Goal: Communication & Community: Participate in discussion

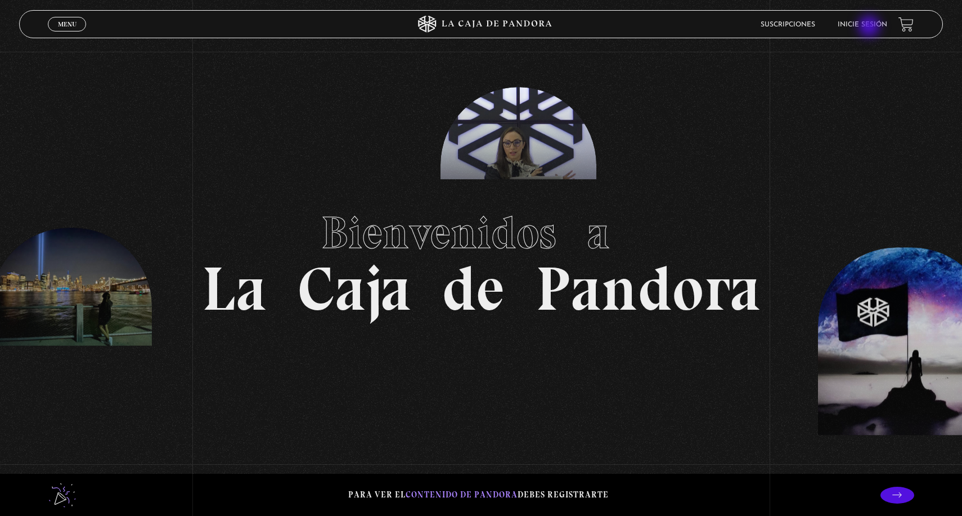
click at [871, 28] on link "Inicie sesión" at bounding box center [861, 24] width 49 height 7
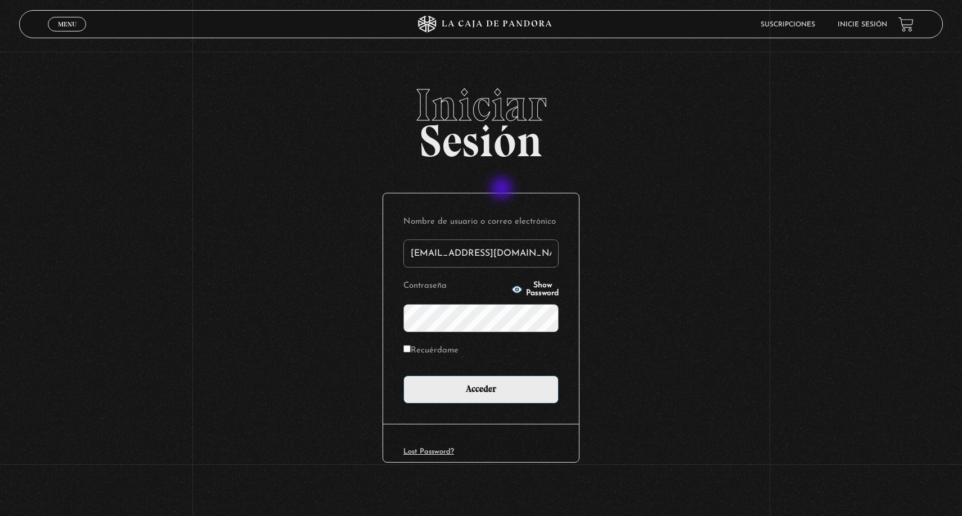
type input "mauricioroman79@gmail.com"
click at [481, 388] on input "Acceder" at bounding box center [480, 390] width 155 height 28
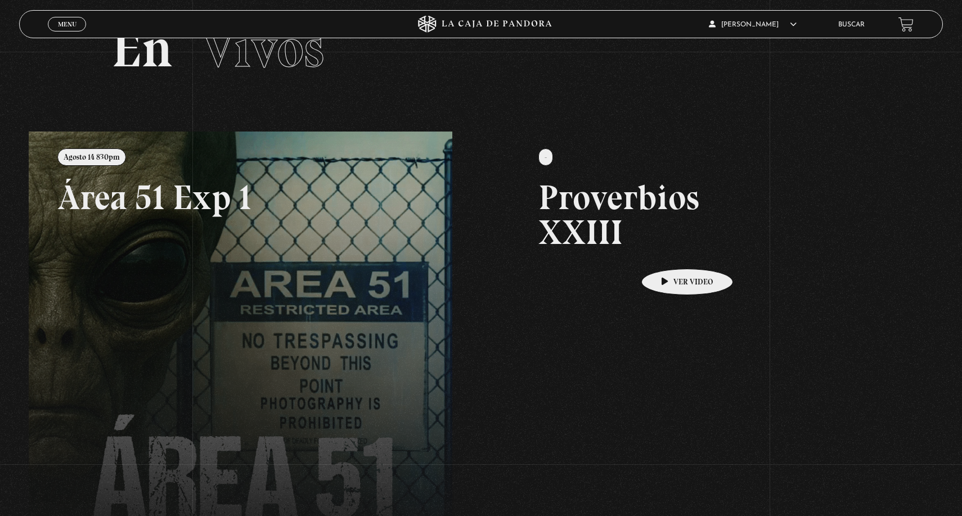
scroll to position [59, 0]
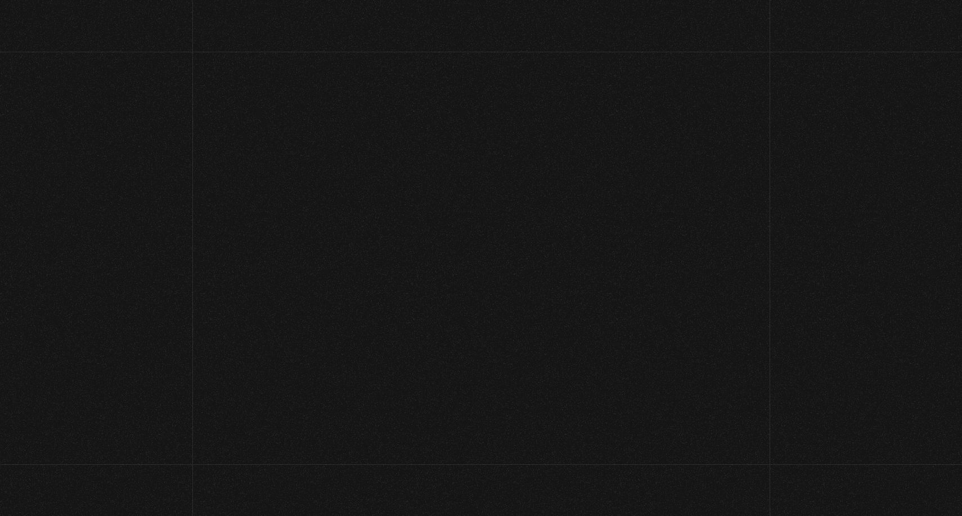
scroll to position [59, 0]
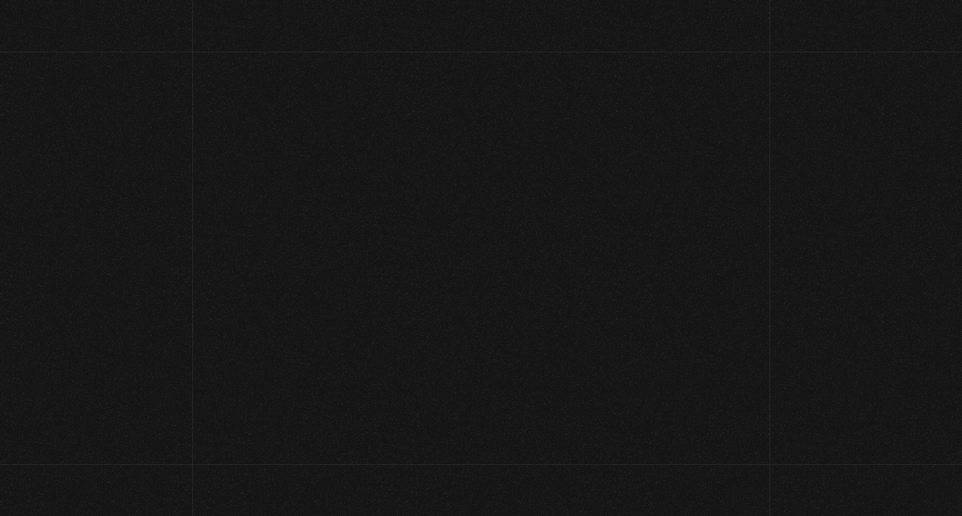
scroll to position [59, 0]
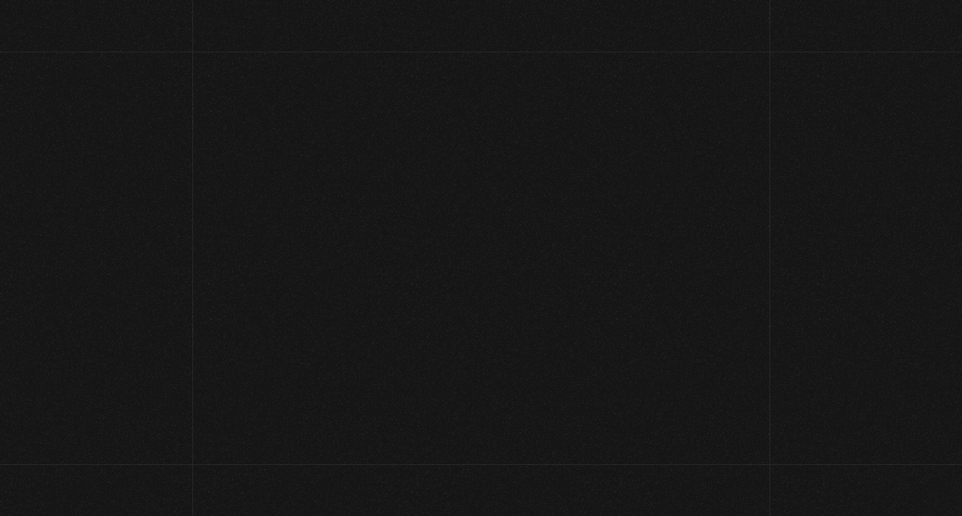
scroll to position [59, 0]
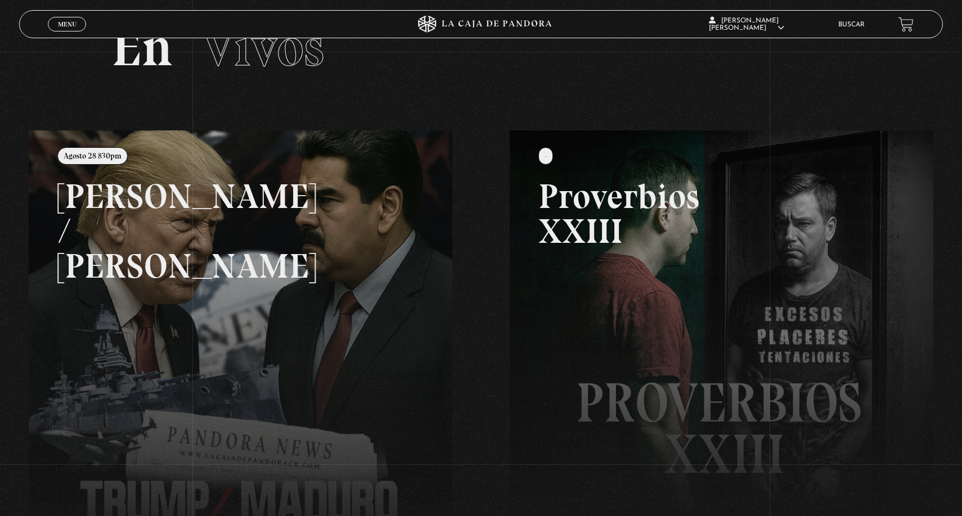
click at [285, 313] on link at bounding box center [510, 388] width 962 height 516
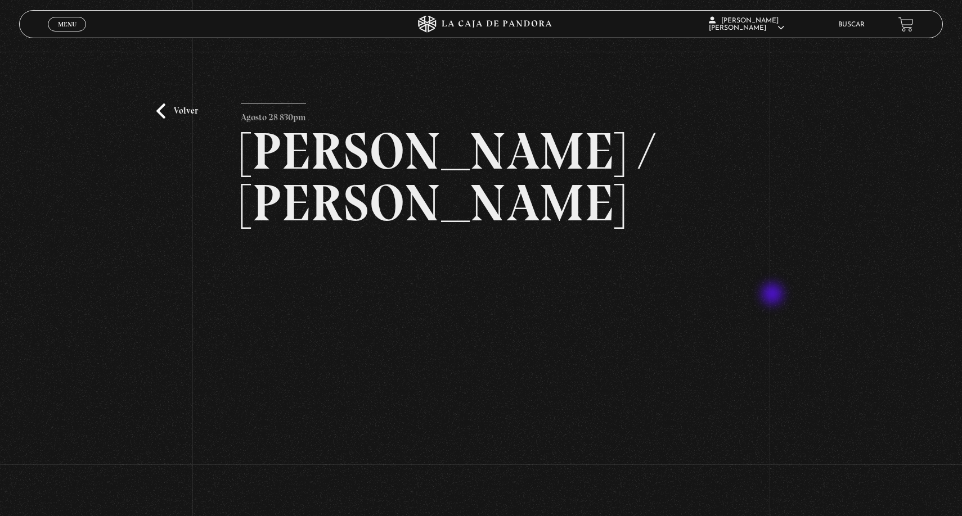
click at [774, 295] on div "Volver Agosto 28 830pm [PERSON_NAME] / [GEOGRAPHIC_DATA]" at bounding box center [481, 436] width 962 height 768
